Goal: Task Accomplishment & Management: Manage account settings

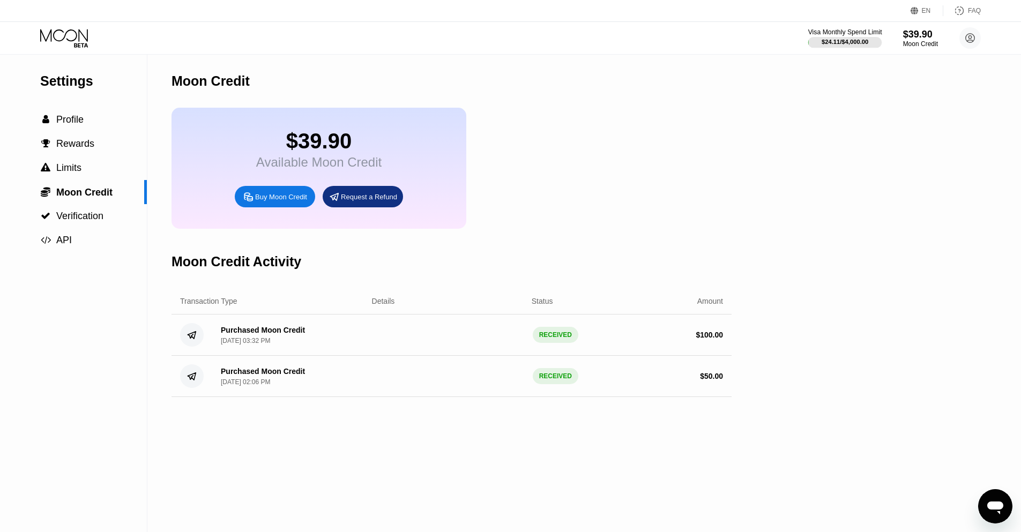
click at [847, 41] on div "$24.11 / $4,000.00" at bounding box center [845, 42] width 47 height 6
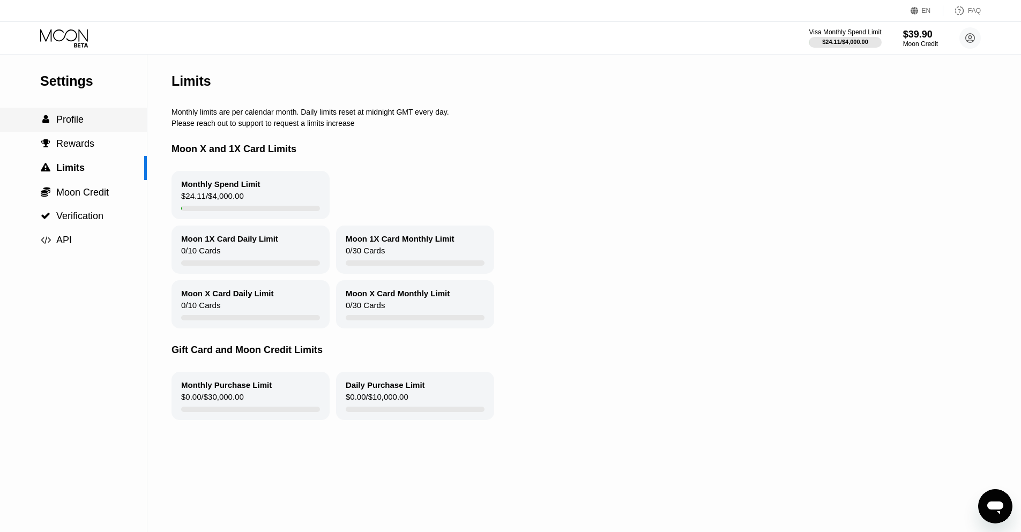
click at [66, 120] on span "Profile" at bounding box center [69, 119] width 27 height 11
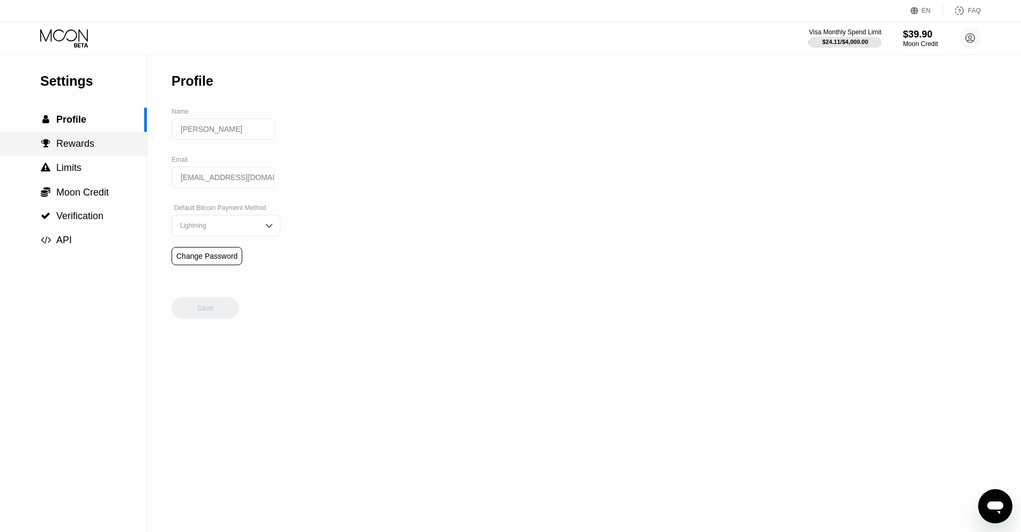
click at [67, 140] on span "Rewards" at bounding box center [75, 143] width 38 height 11
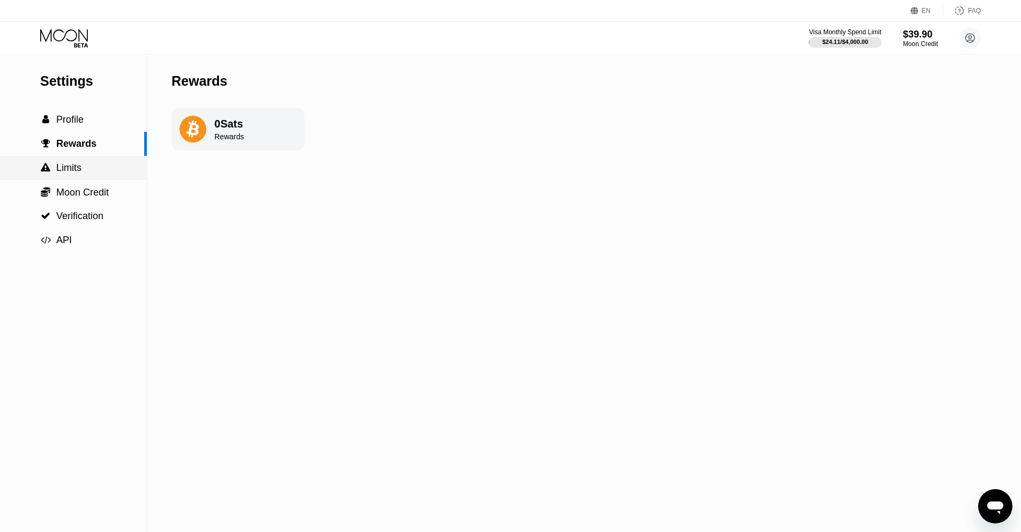
click at [75, 162] on span "Limits" at bounding box center [68, 167] width 25 height 11
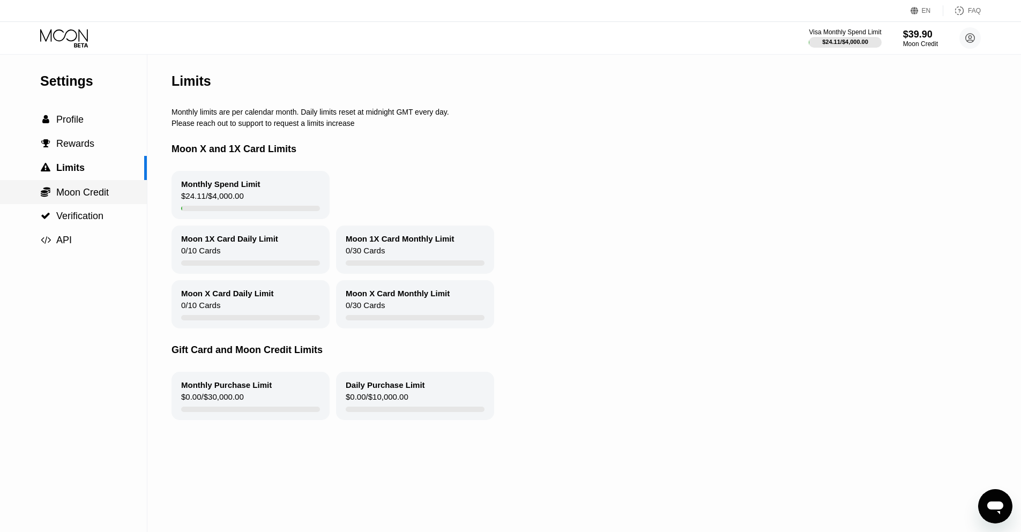
click at [86, 183] on div " Moon Credit" at bounding box center [73, 192] width 147 height 24
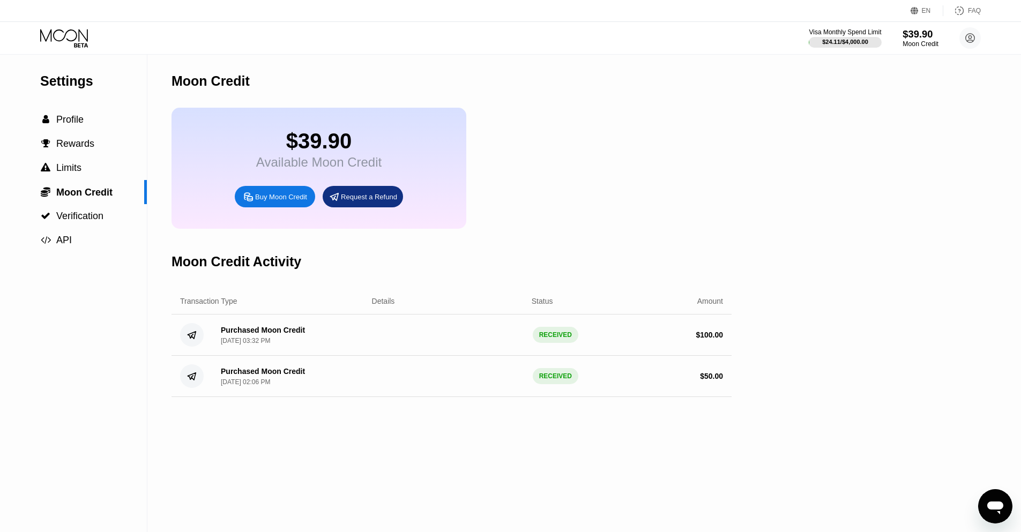
click at [927, 36] on div "$39.90" at bounding box center [921, 33] width 36 height 11
click at [917, 35] on div "$39.90" at bounding box center [921, 33] width 36 height 11
click at [969, 41] on circle at bounding box center [970, 37] width 21 height 21
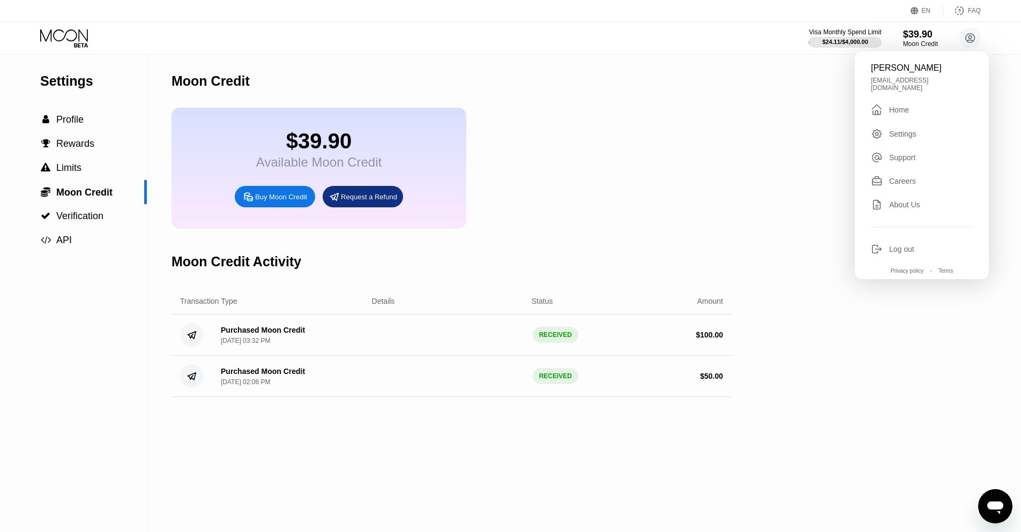
click at [893, 106] on div "Home" at bounding box center [899, 110] width 20 height 9
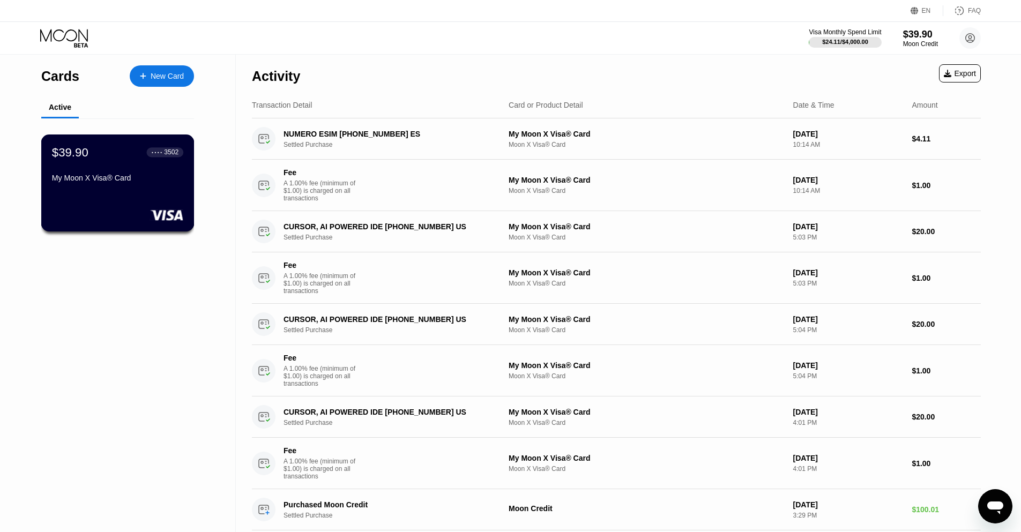
click at [116, 174] on div "My Moon X Visa® Card" at bounding box center [117, 178] width 131 height 9
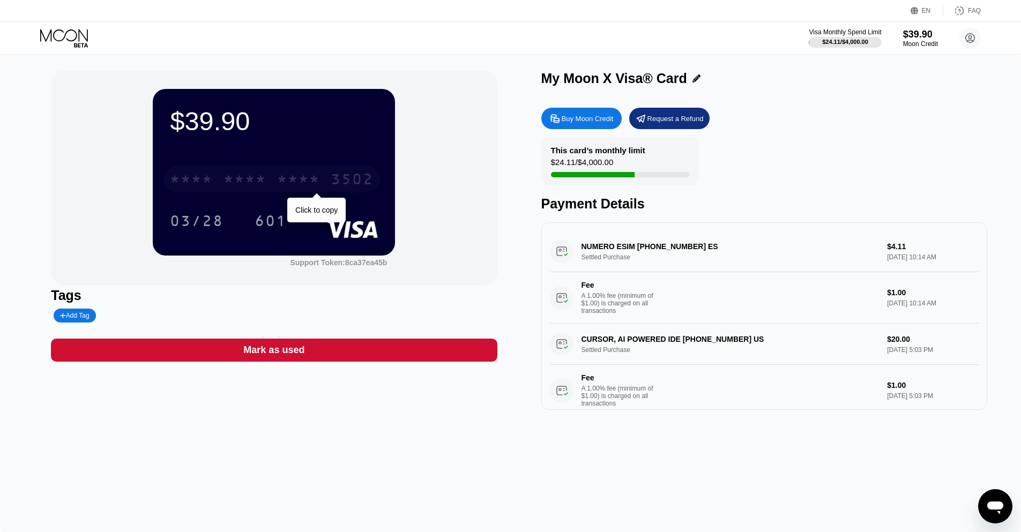
click at [196, 172] on div "* * * *" at bounding box center [191, 180] width 43 height 17
click at [221, 175] on div "* * * * * * * * * * * * 3502" at bounding box center [272, 179] width 217 height 27
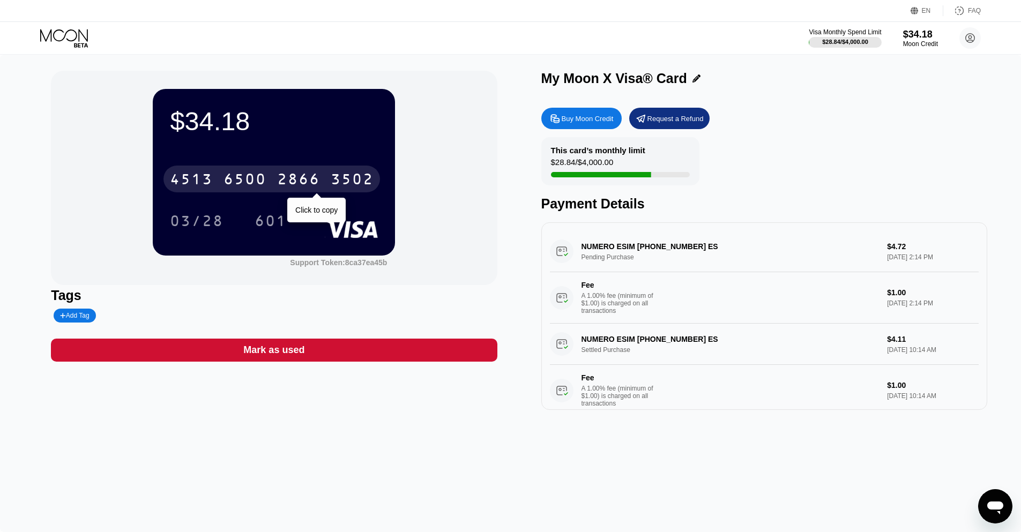
click at [293, 178] on div "2866" at bounding box center [298, 180] width 43 height 17
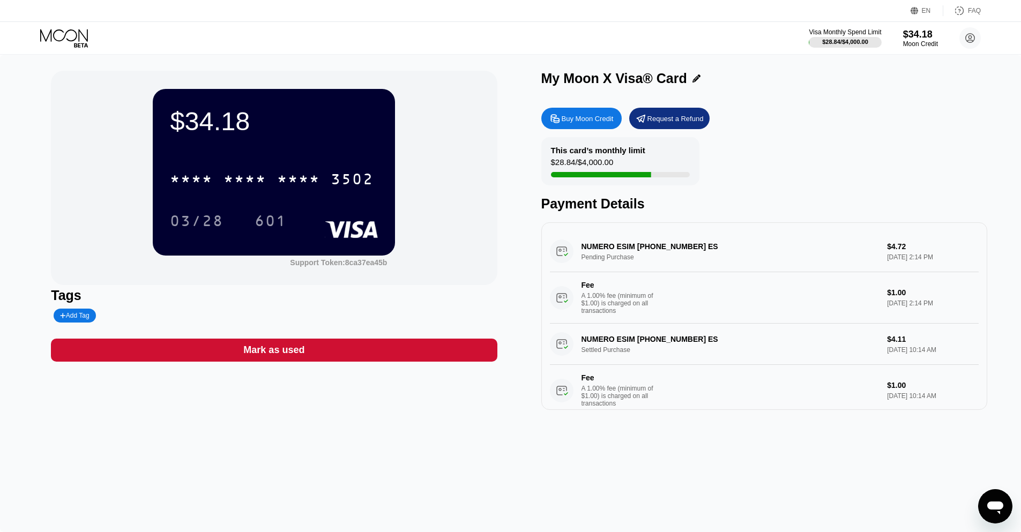
click at [222, 214] on div "03/28" at bounding box center [197, 222] width 54 height 17
click at [283, 220] on div "601" at bounding box center [271, 222] width 32 height 17
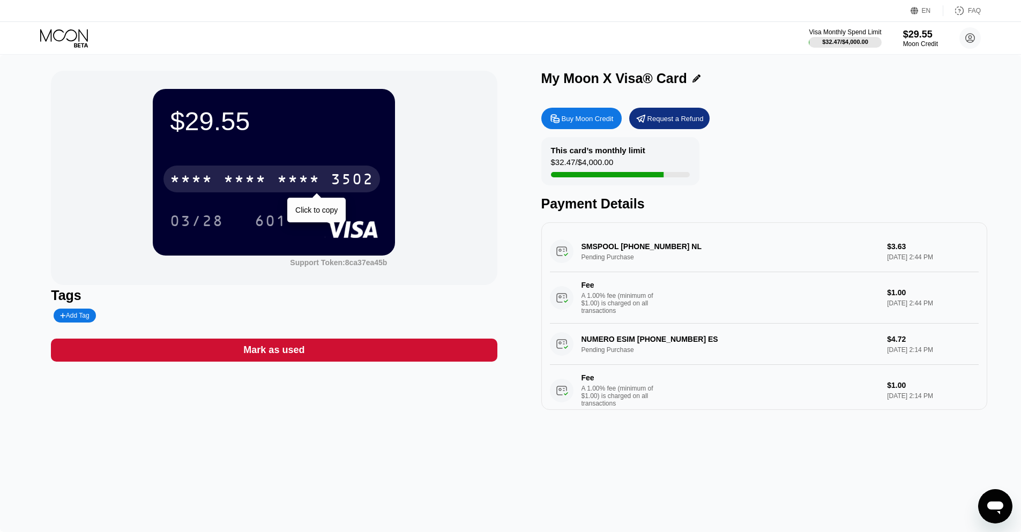
click at [268, 174] on div "* * * * * * * * * * * * 3502" at bounding box center [272, 179] width 217 height 27
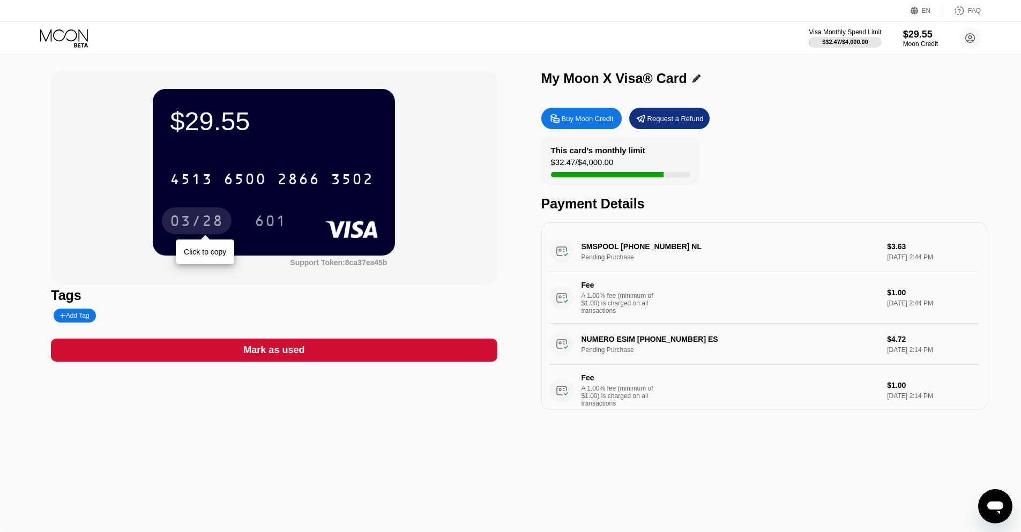
click at [210, 222] on div "03/28" at bounding box center [197, 222] width 54 height 17
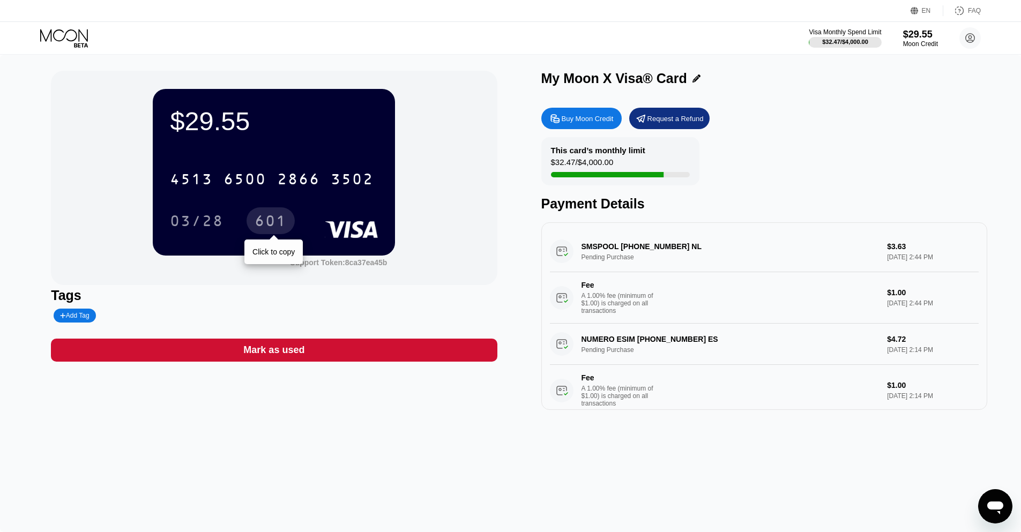
click at [258, 220] on div "601" at bounding box center [271, 222] width 32 height 17
